Goal: Task Accomplishment & Management: Manage account settings

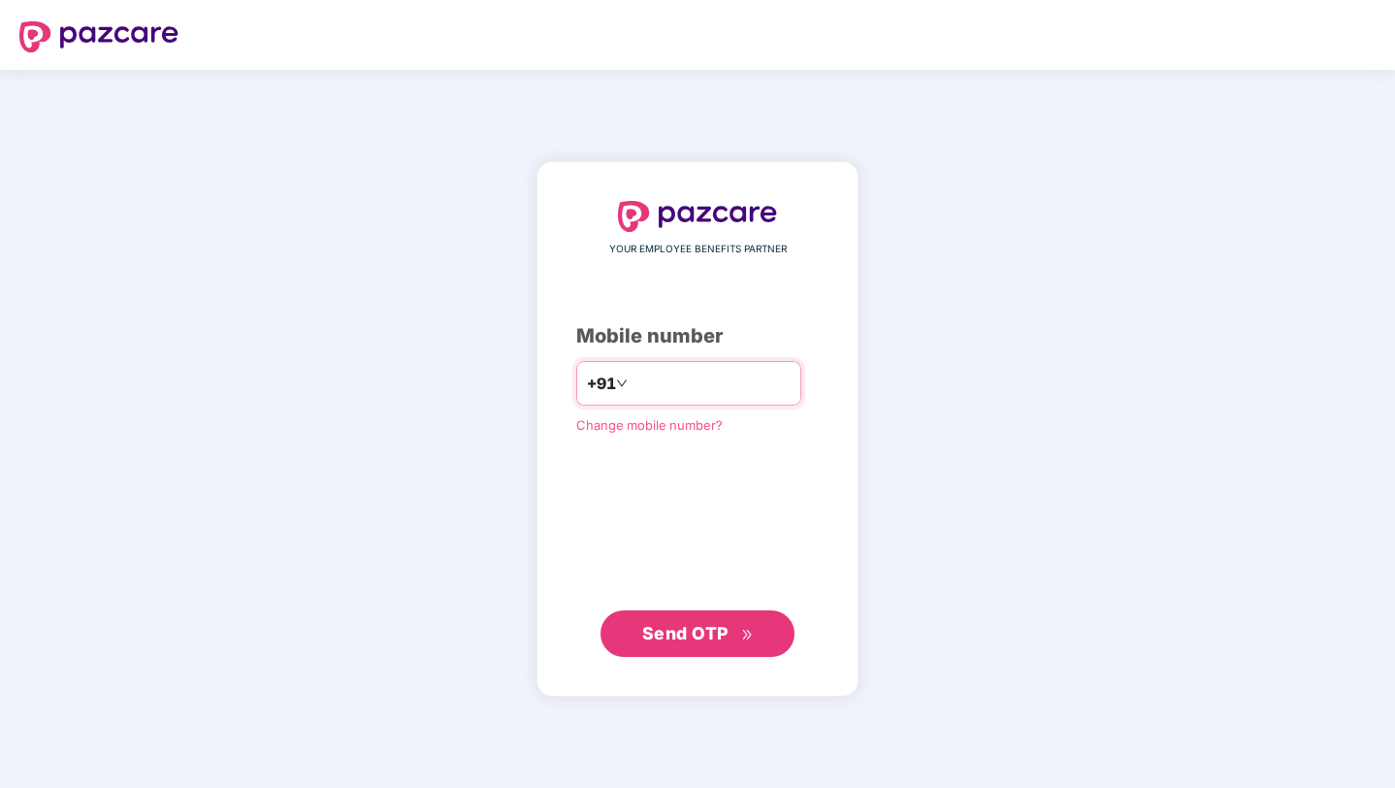
type input "**********"
click at [728, 636] on span "Send OTP" at bounding box center [685, 633] width 86 height 20
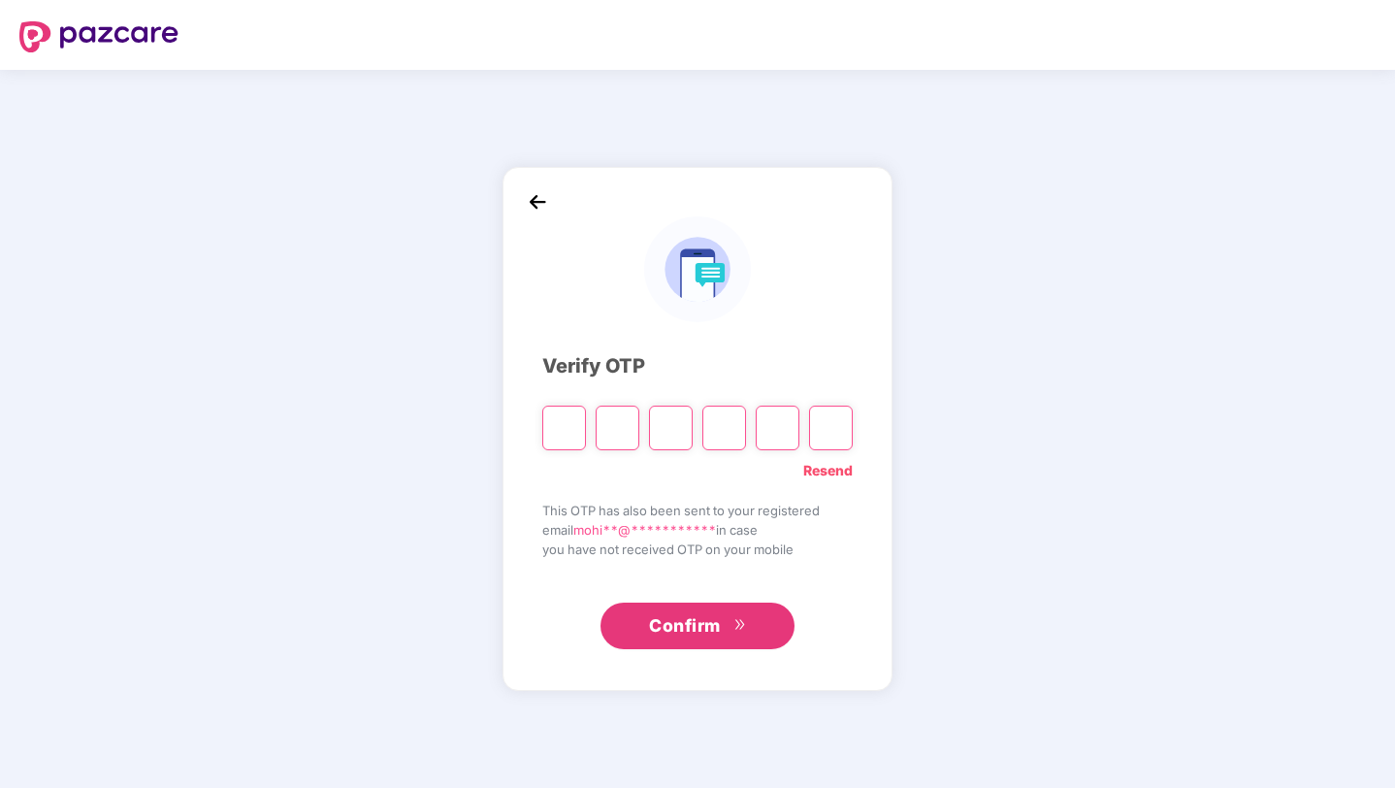
type input "*"
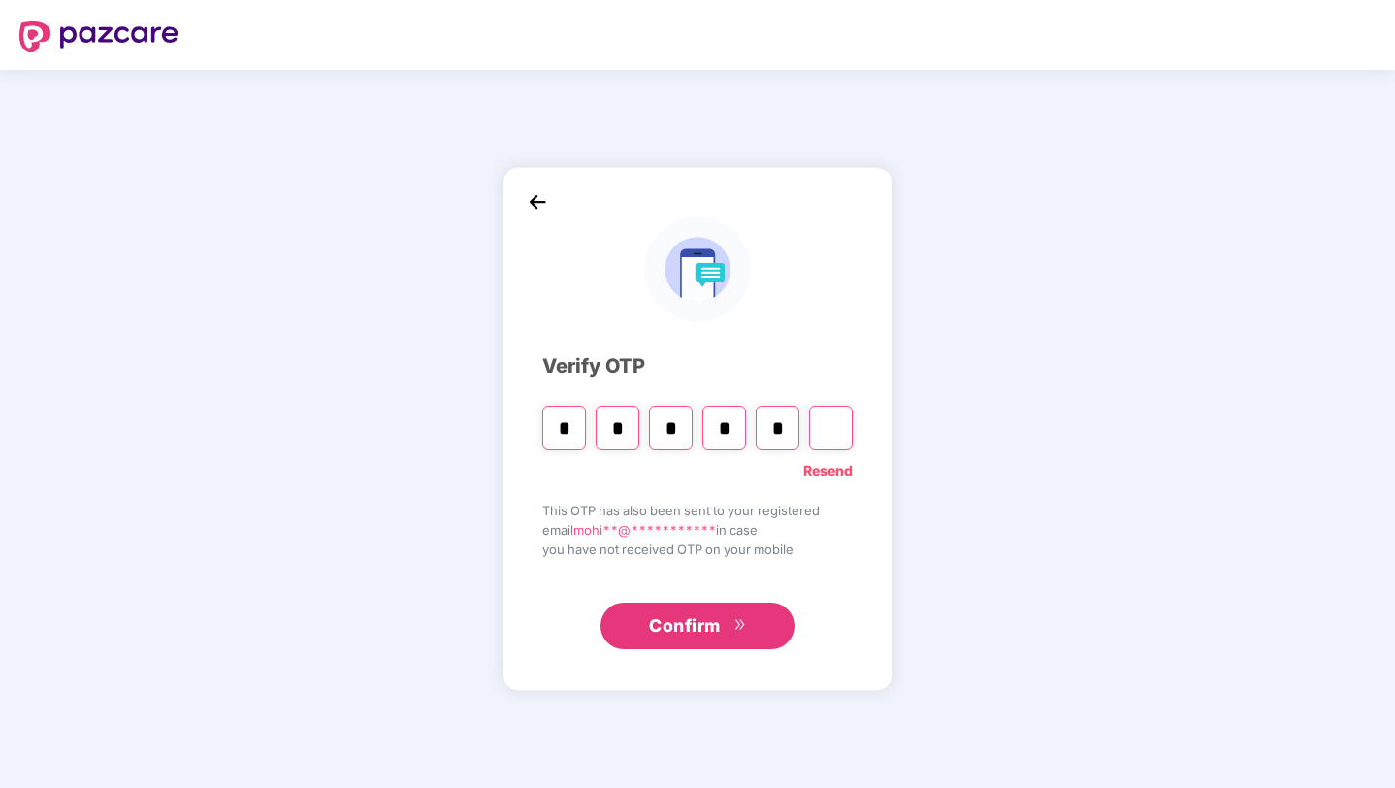
type input "*"
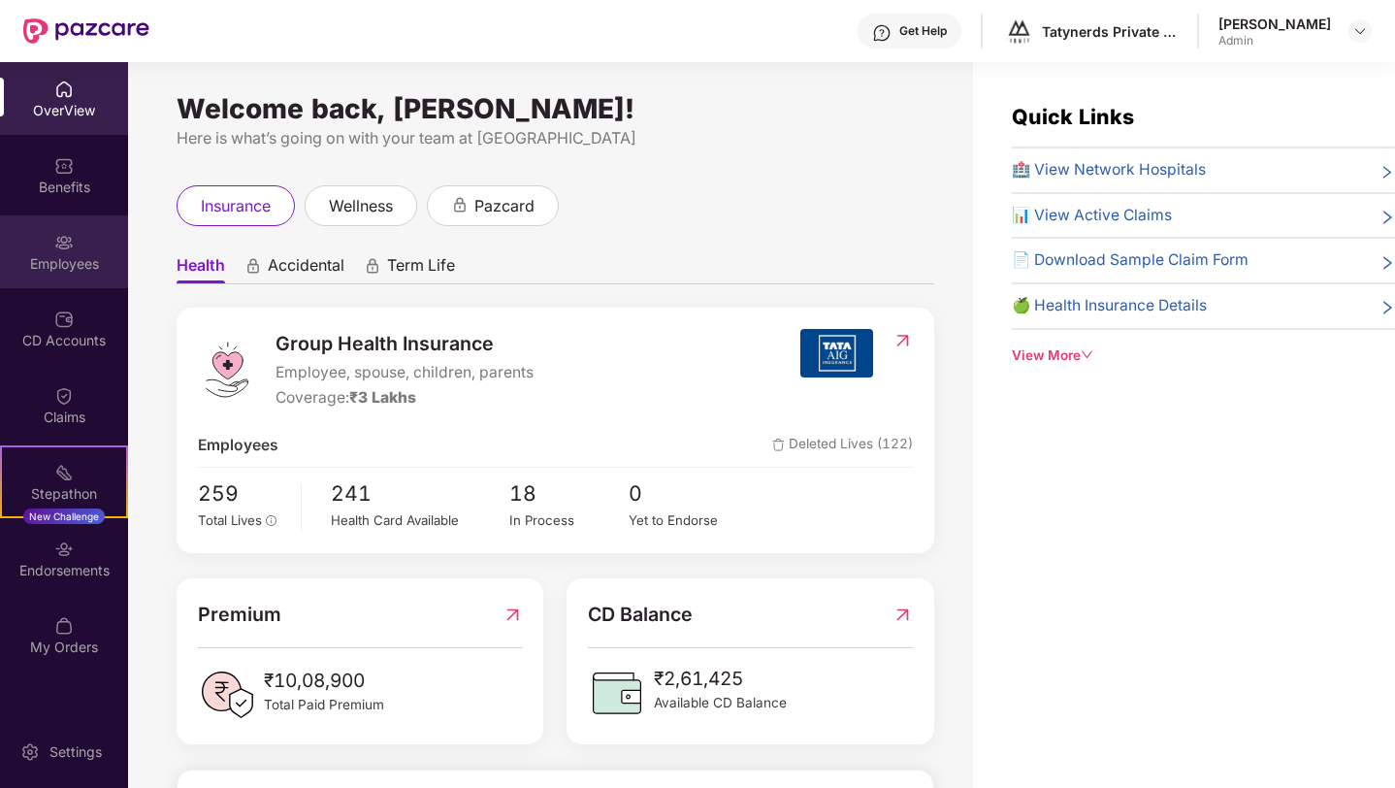
click at [59, 262] on div "Employees" at bounding box center [64, 263] width 128 height 19
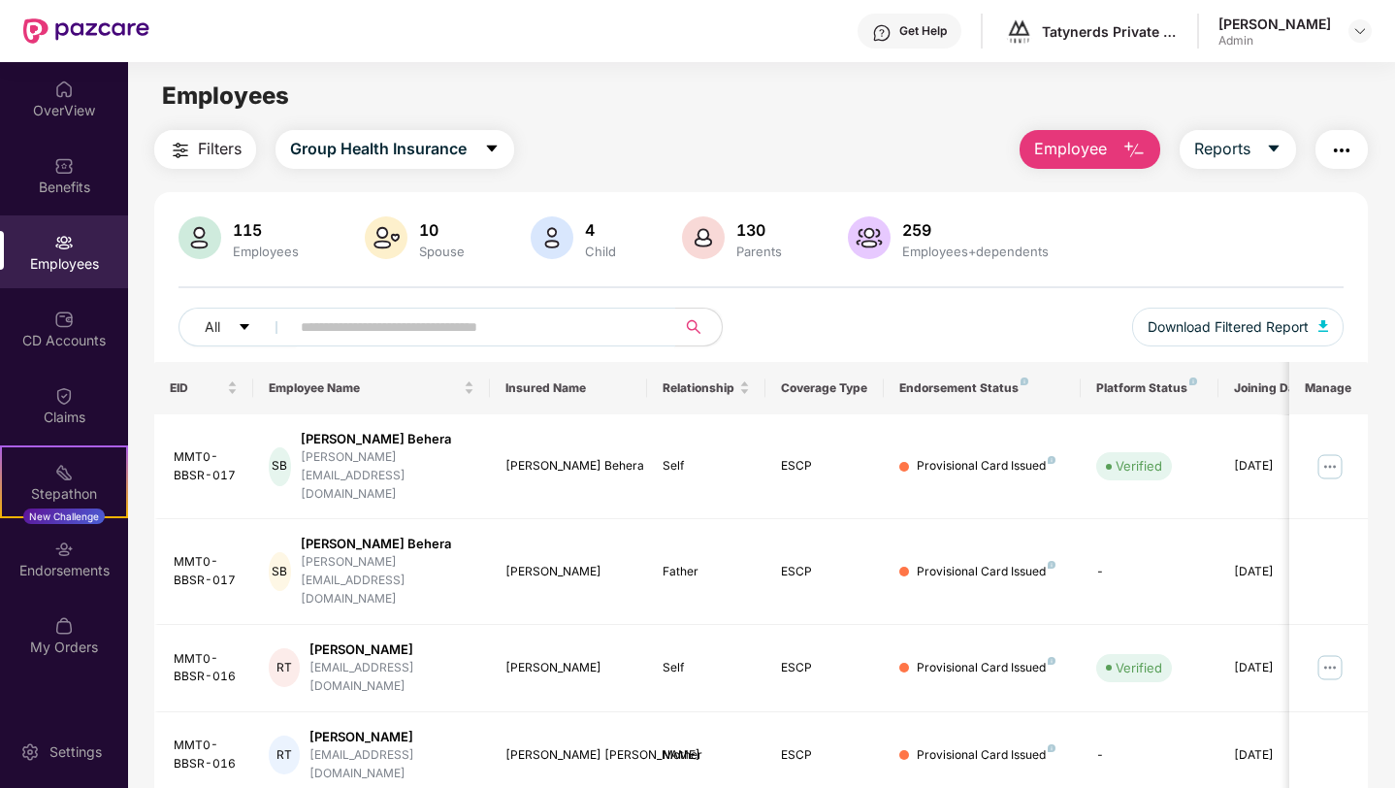
click at [395, 342] on span at bounding box center [476, 327] width 398 height 39
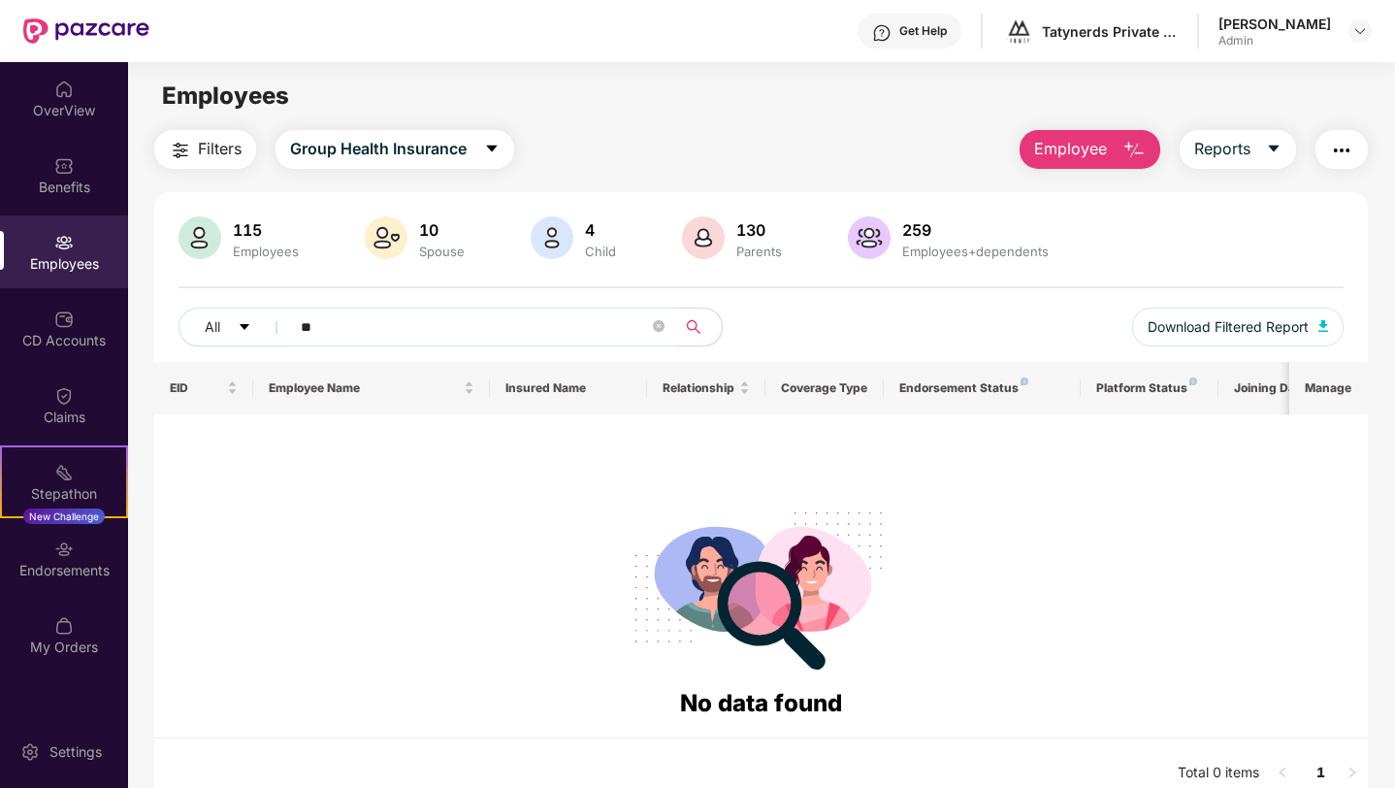
type input "*"
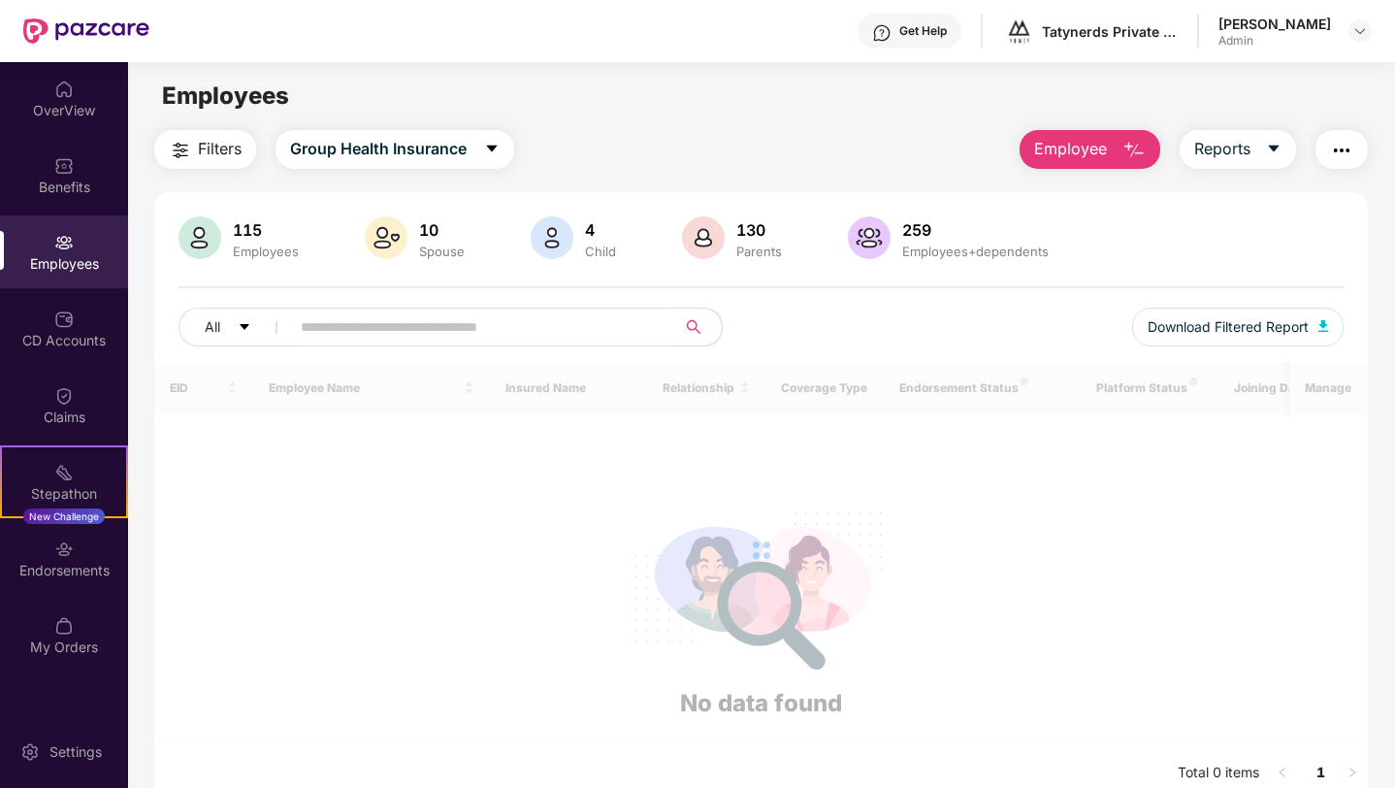
click at [742, 111] on div "Employees" at bounding box center [761, 96] width 1266 height 37
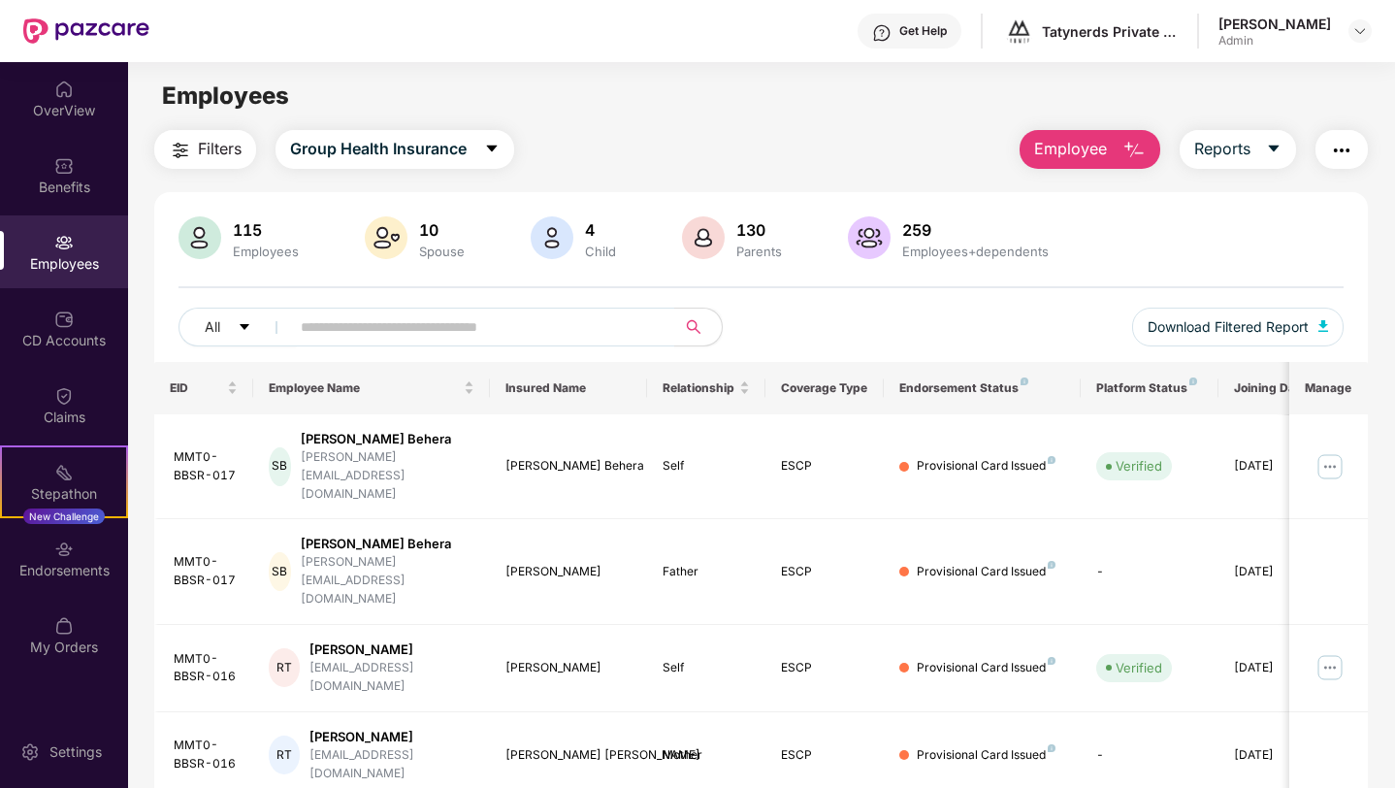
click at [1076, 143] on span "Employee" at bounding box center [1070, 149] width 73 height 24
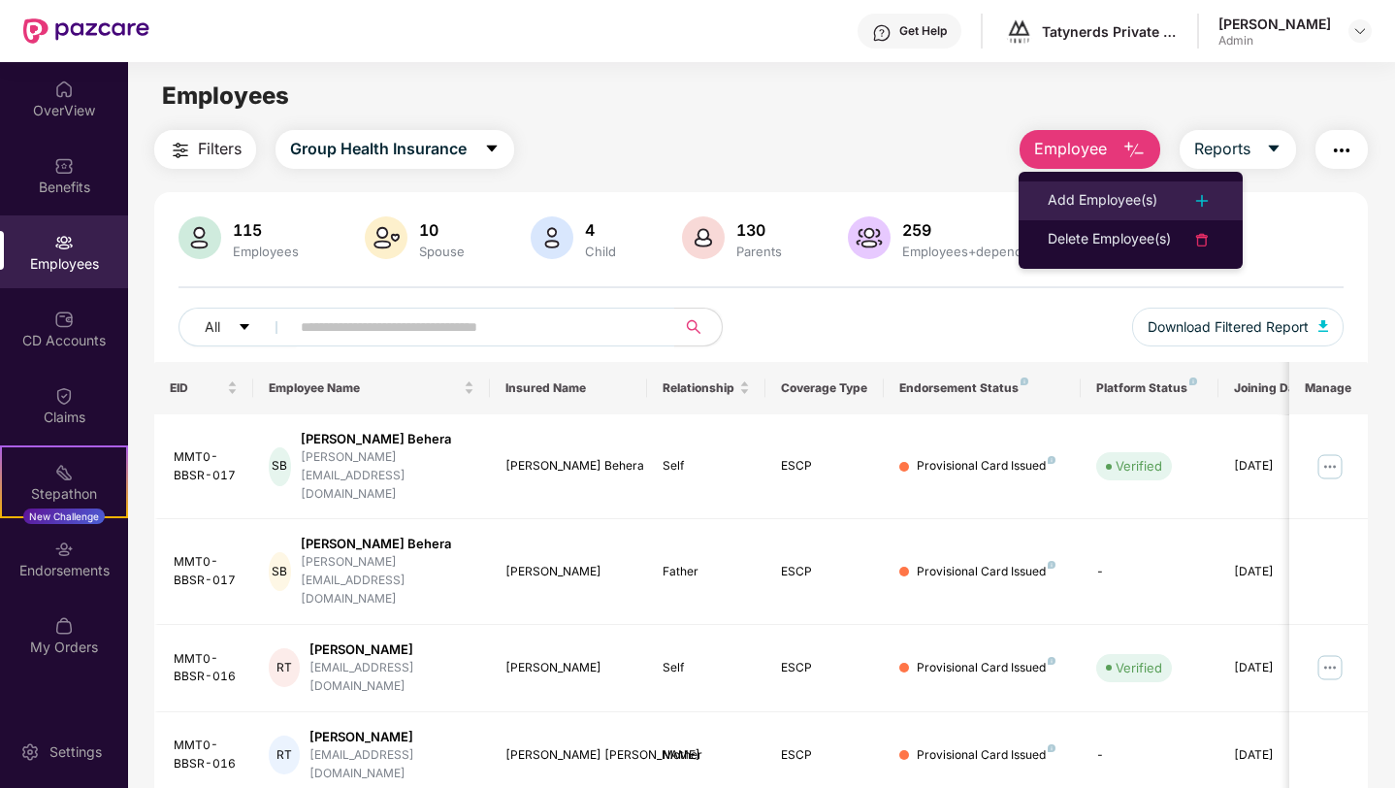
click at [1119, 206] on div "Add Employee(s)" at bounding box center [1103, 200] width 110 height 23
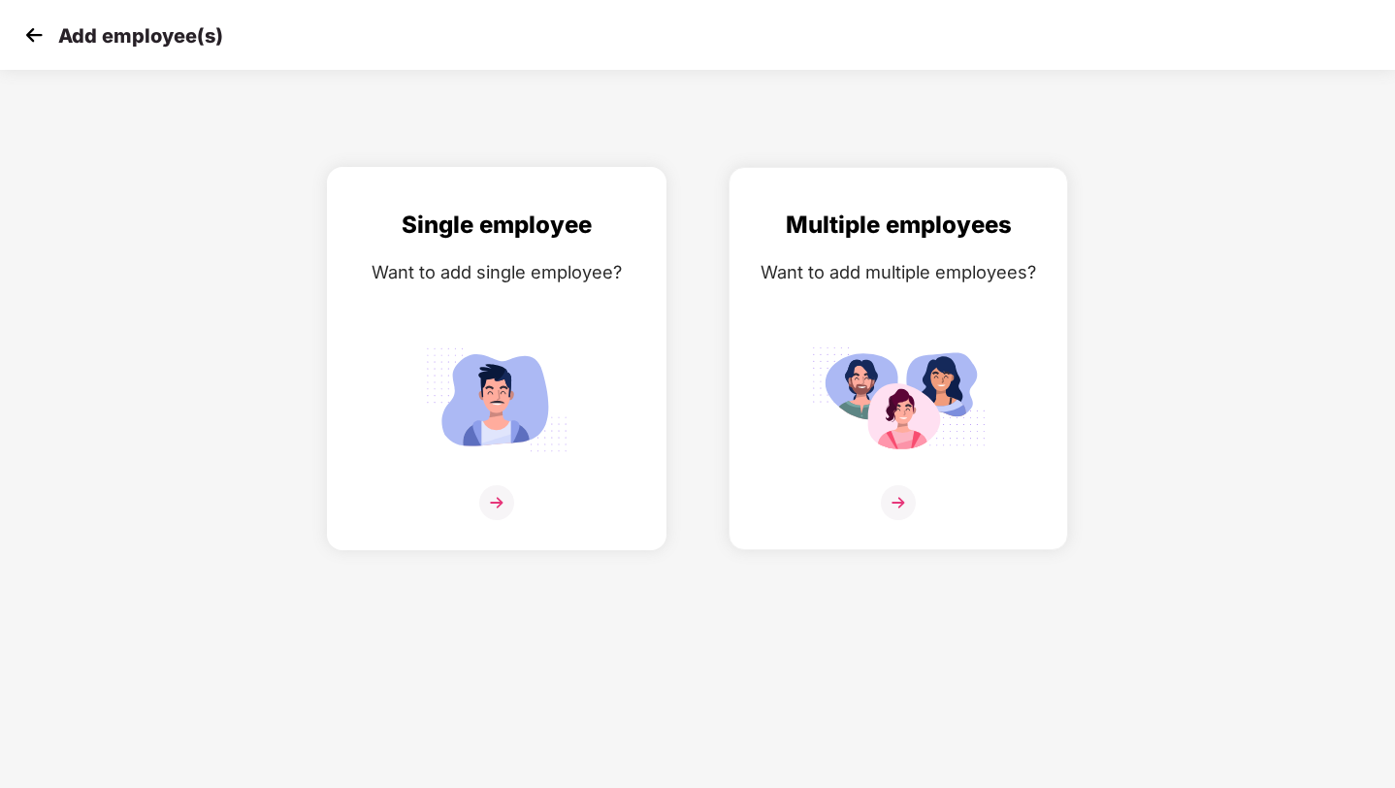
click at [449, 376] on img at bounding box center [496, 399] width 175 height 121
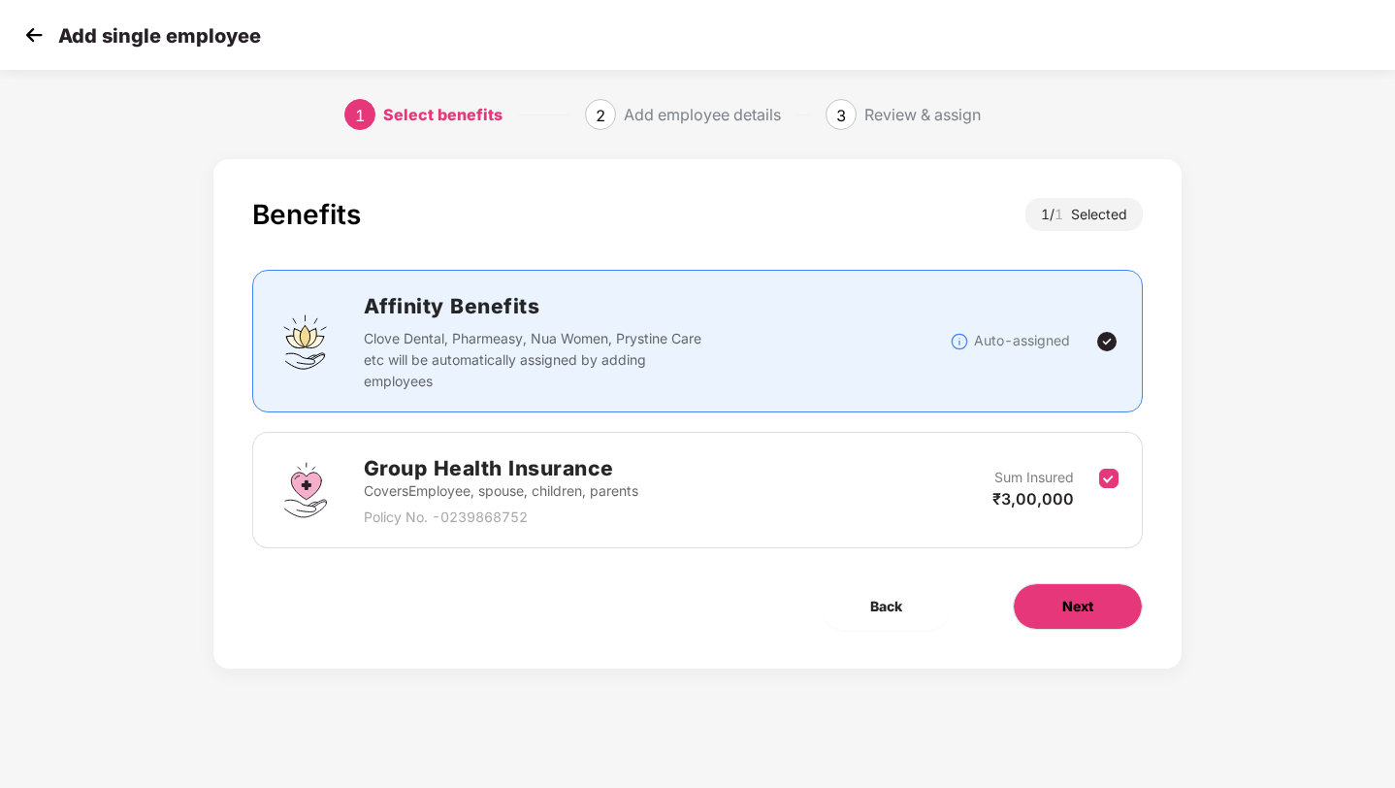
click at [1088, 617] on button "Next" at bounding box center [1078, 606] width 130 height 47
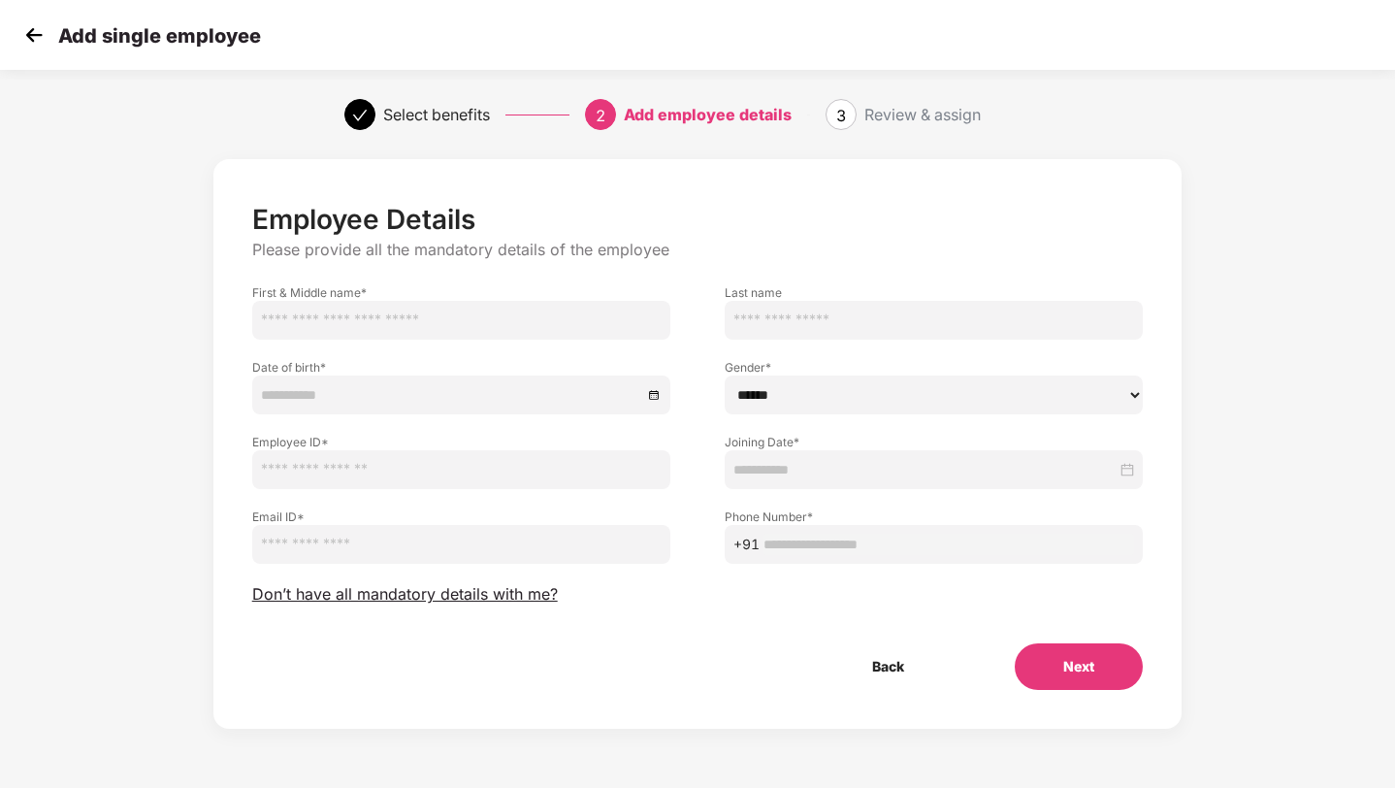
click at [40, 28] on img at bounding box center [33, 34] width 29 height 29
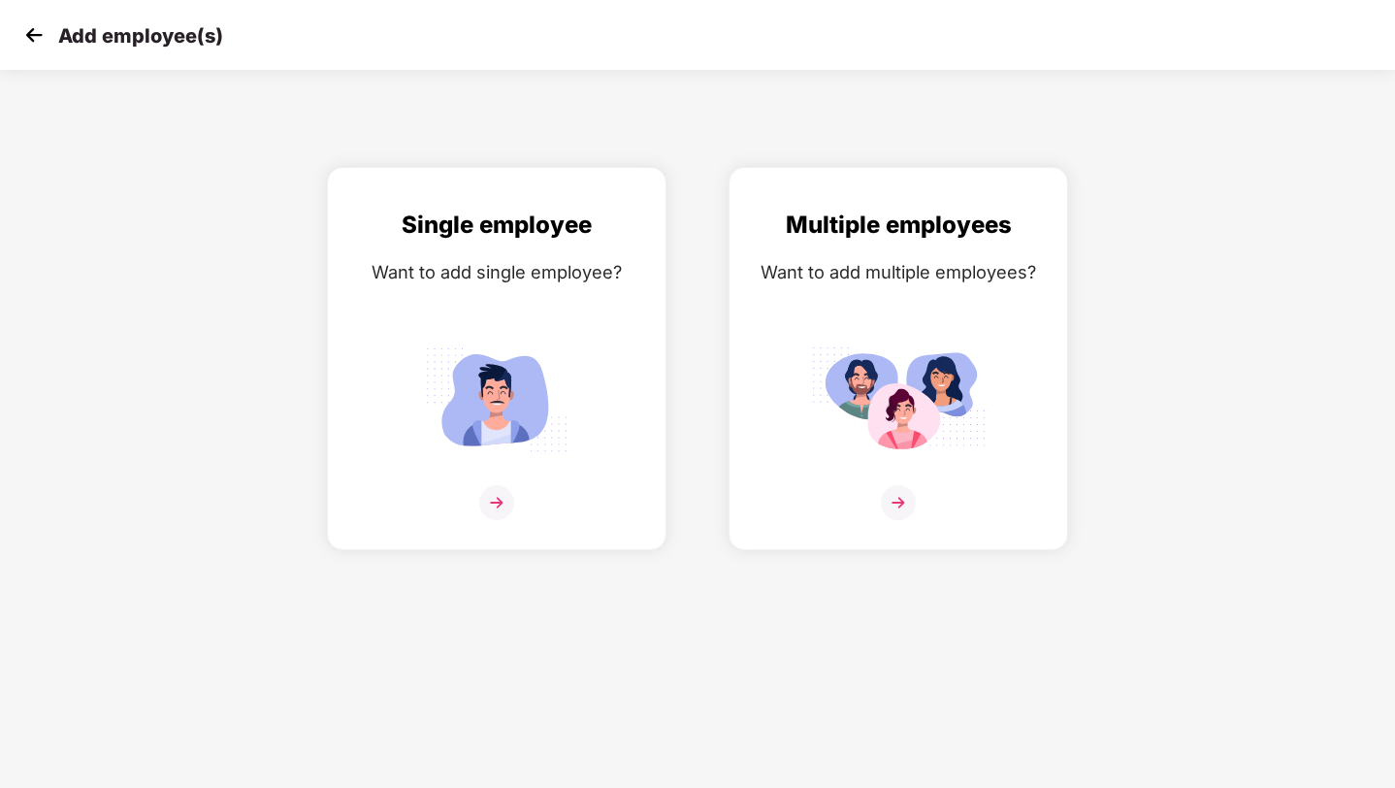
click at [40, 28] on img at bounding box center [33, 34] width 29 height 29
